Goal: Contribute content: Contribute content

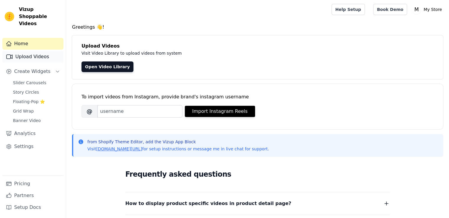
click at [22, 51] on link "Upload Videos" at bounding box center [32, 57] width 61 height 12
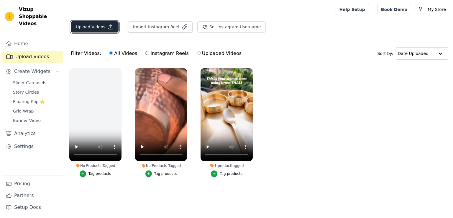
click at [101, 26] on button "Upload Videos" at bounding box center [95, 26] width 48 height 11
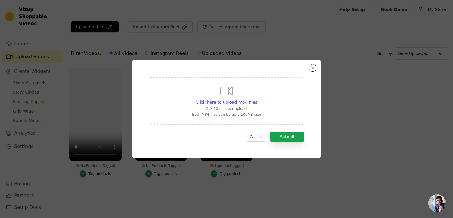
click at [211, 106] on div "Click here to upload mp4 files Max 10 files per upload. Each MP4 files can be u…" at bounding box center [226, 100] width 69 height 33
click at [257, 99] on input "Click here to upload mp4 files Max 10 files per upload. Each MP4 files can be u…" at bounding box center [257, 99] width 0 height 0
type input "C:\fakepath\WhatsApp Video 2025-09-14 at 1.35.39 PM.mp4"
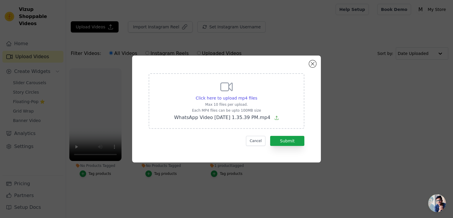
click at [239, 125] on div "Click here to upload mp4 files Max 10 files per upload. Each MP4 files can be u…" at bounding box center [227, 100] width 156 height 55
click at [257, 95] on input "Click here to upload mp4 files Max 10 files per upload. Each MP4 files can be u…" at bounding box center [257, 95] width 0 height 0
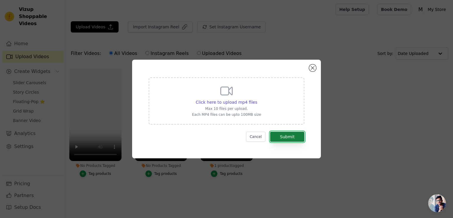
click at [291, 136] on button "Submit" at bounding box center [287, 137] width 34 height 10
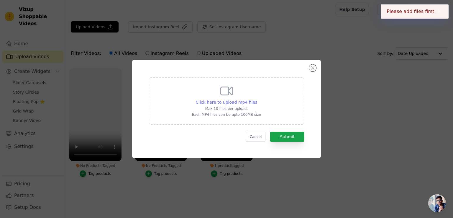
click at [230, 100] on span "Click here to upload mp4 files" at bounding box center [227, 102] width 62 height 5
click at [257, 99] on input "Click here to upload mp4 files Max 10 files per upload. Each MP4 files can be u…" at bounding box center [257, 99] width 0 height 0
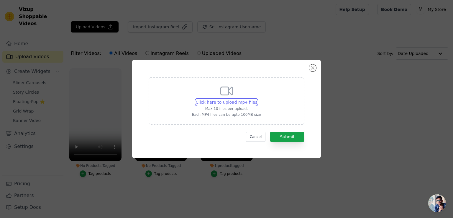
type input "C:\fakepath\WhatsApp Video 2025-09-14 at 1.35.39 PM.mp4"
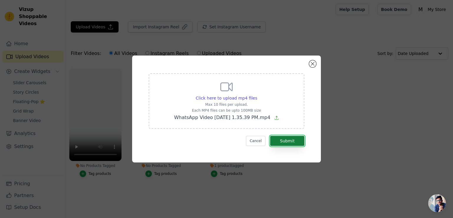
click at [289, 143] on button "Submit" at bounding box center [287, 141] width 34 height 10
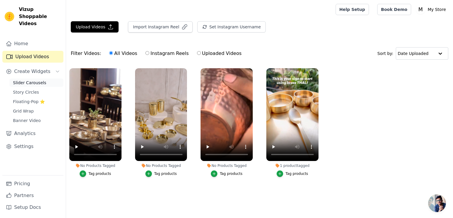
click at [24, 80] on span "Slider Carousels" at bounding box center [29, 83] width 33 height 6
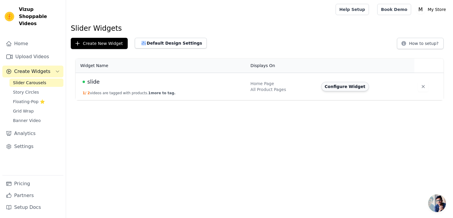
click at [335, 88] on button "Configure Widget" at bounding box center [345, 86] width 48 height 9
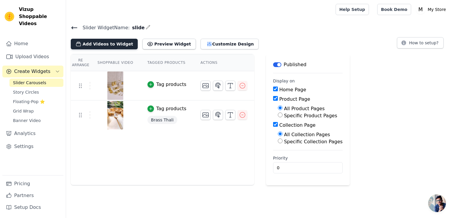
click at [114, 47] on button "Add Videos to Widget" at bounding box center [104, 44] width 67 height 11
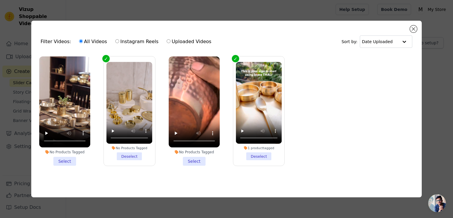
click at [64, 156] on li "No Products Tagged Select" at bounding box center [64, 110] width 51 height 109
click at [0, 0] on input "No Products Tagged Select" at bounding box center [0, 0] width 0 height 0
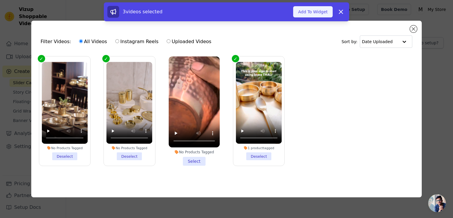
click at [319, 10] on button "Add To Widget" at bounding box center [313, 11] width 40 height 11
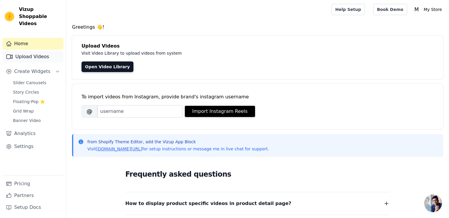
click at [42, 51] on link "Upload Videos" at bounding box center [32, 57] width 61 height 12
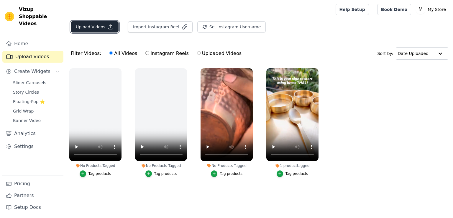
click at [89, 22] on button "Upload Videos" at bounding box center [95, 26] width 48 height 11
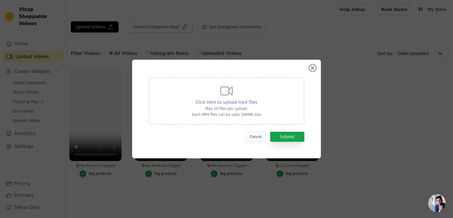
click at [237, 100] on span "Click here to upload mp4 files" at bounding box center [227, 102] width 62 height 5
click at [257, 99] on input "Click here to upload mp4 files Max 10 files per upload. Each MP4 files can be u…" at bounding box center [257, 99] width 0 height 0
type input "C:\fakepath\c0019c9cbfb9e2563c50312e7b1252e1.mp4"
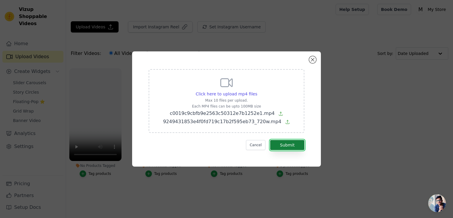
click at [291, 145] on button "Submit" at bounding box center [287, 145] width 34 height 10
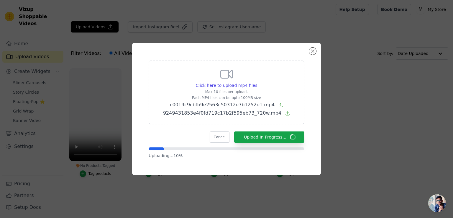
click at [181, 217] on div "Click here to upload mp4 files Max 10 files per upload. Each MP4 files can be u…" at bounding box center [226, 109] width 453 height 218
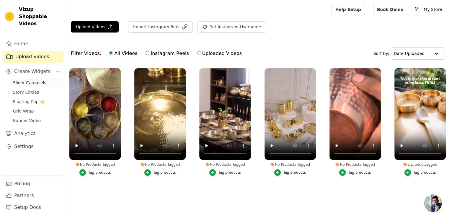
click at [24, 78] on link "Slider Carousels" at bounding box center [36, 82] width 54 height 8
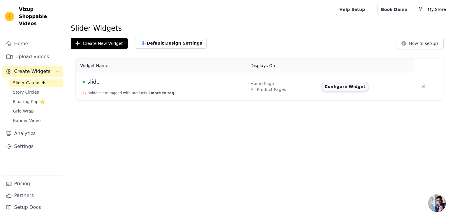
click at [347, 89] on button "Configure Widget" at bounding box center [345, 86] width 48 height 9
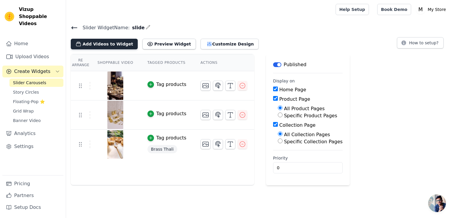
click at [104, 44] on button "Add Videos to Widget" at bounding box center [104, 44] width 67 height 11
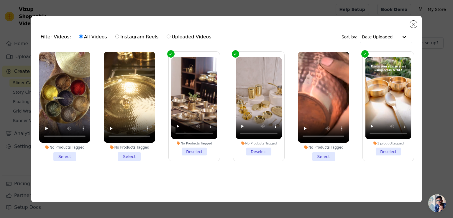
click at [61, 160] on div "No Products Tagged Select" at bounding box center [65, 106] width 58 height 116
click at [66, 156] on li "No Products Tagged Select" at bounding box center [64, 106] width 51 height 109
click at [0, 0] on input "No Products Tagged Select" at bounding box center [0, 0] width 0 height 0
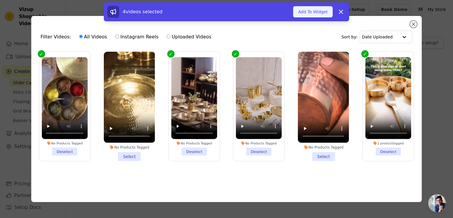
click at [318, 13] on button "Add To Widget" at bounding box center [313, 11] width 40 height 11
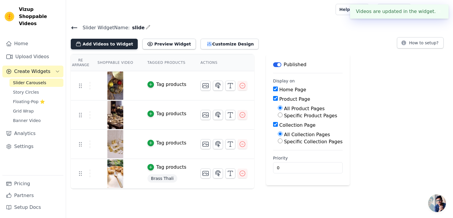
click at [119, 43] on button "Add Videos to Widget" at bounding box center [104, 44] width 67 height 11
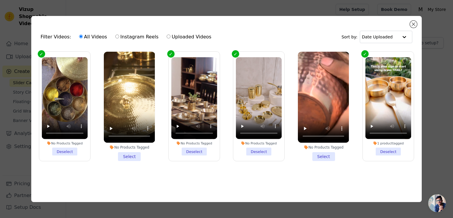
click at [130, 153] on li "No Products Tagged Select" at bounding box center [129, 106] width 51 height 109
click at [0, 0] on input "No Products Tagged Select" at bounding box center [0, 0] width 0 height 0
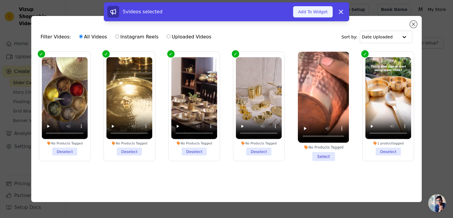
click at [312, 14] on button "Add To Widget" at bounding box center [313, 11] width 40 height 11
